Goal: Information Seeking & Learning: Learn about a topic

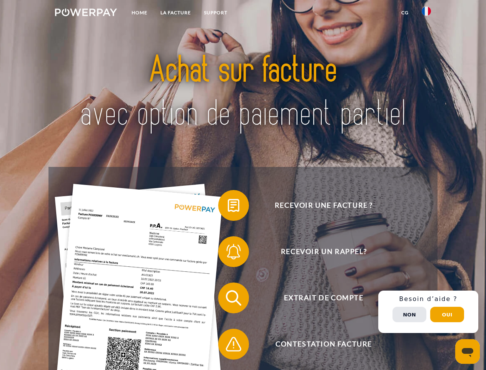
click at [86, 13] on img at bounding box center [86, 12] width 62 height 8
click at [427, 13] on img at bounding box center [426, 11] width 9 height 9
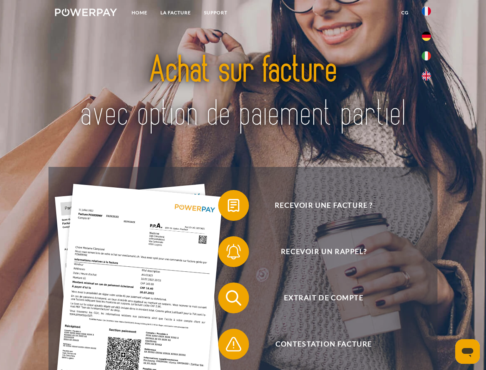
click at [405, 13] on link "CG" at bounding box center [405, 13] width 20 height 14
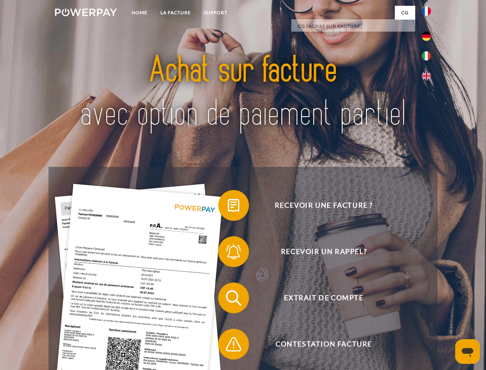
click at [228, 207] on span at bounding box center [222, 205] width 39 height 39
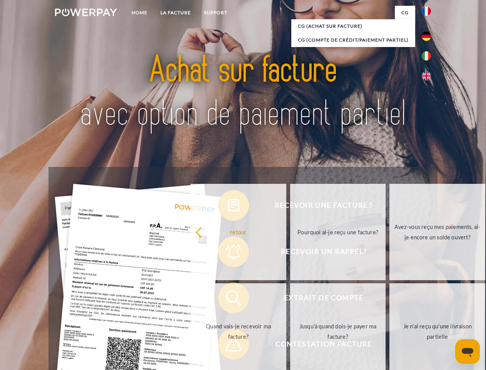
click at [228, 253] on div "Recevoir une facture ? Recevoir un rappel? Extrait de compte retour" at bounding box center [243, 321] width 389 height 308
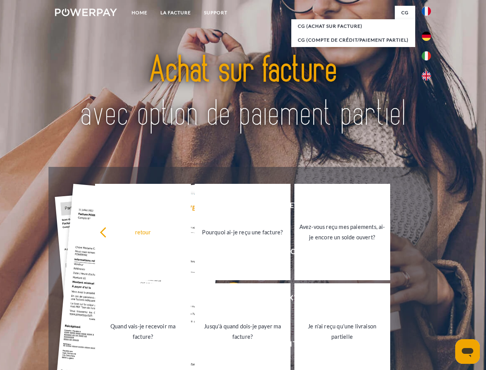
click at [228, 299] on link "Jusqu'à quand dois-je payer ma facture?" at bounding box center [243, 331] width 96 height 96
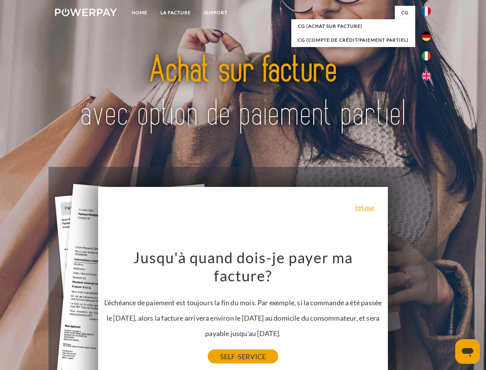
click at [228, 349] on link "SELF-SERVICE" at bounding box center [243, 356] width 70 height 14
click at [429, 312] on div "Recevoir une facture ? Recevoir un rappel? Extrait de compte retour" at bounding box center [243, 321] width 389 height 308
click at [410, 313] on span "Extrait de compte" at bounding box center [323, 297] width 189 height 31
click at [447, 314] on header "Home LA FACTURE Support" at bounding box center [243, 266] width 486 height 532
